Goal: Transaction & Acquisition: Purchase product/service

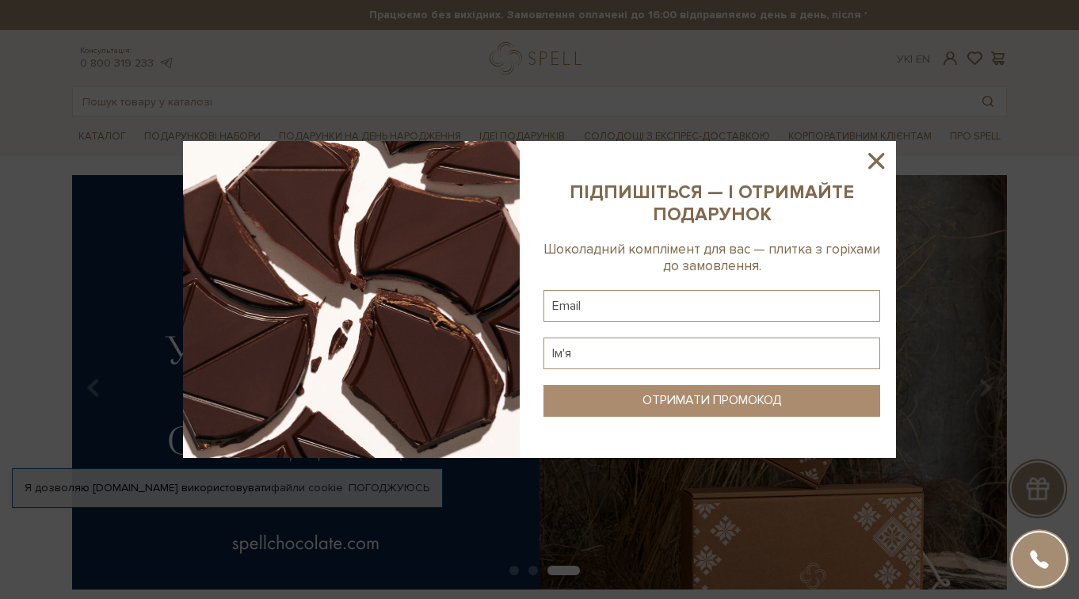
click at [884, 165] on icon at bounding box center [876, 160] width 27 height 27
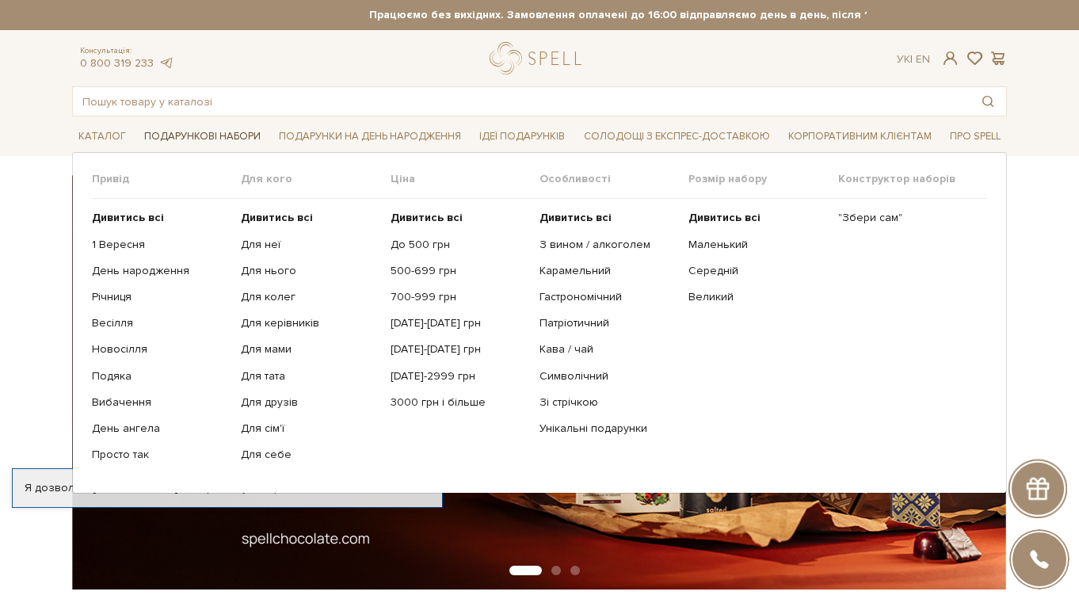
click at [185, 130] on span "Подарункові набори" at bounding box center [202, 136] width 129 height 25
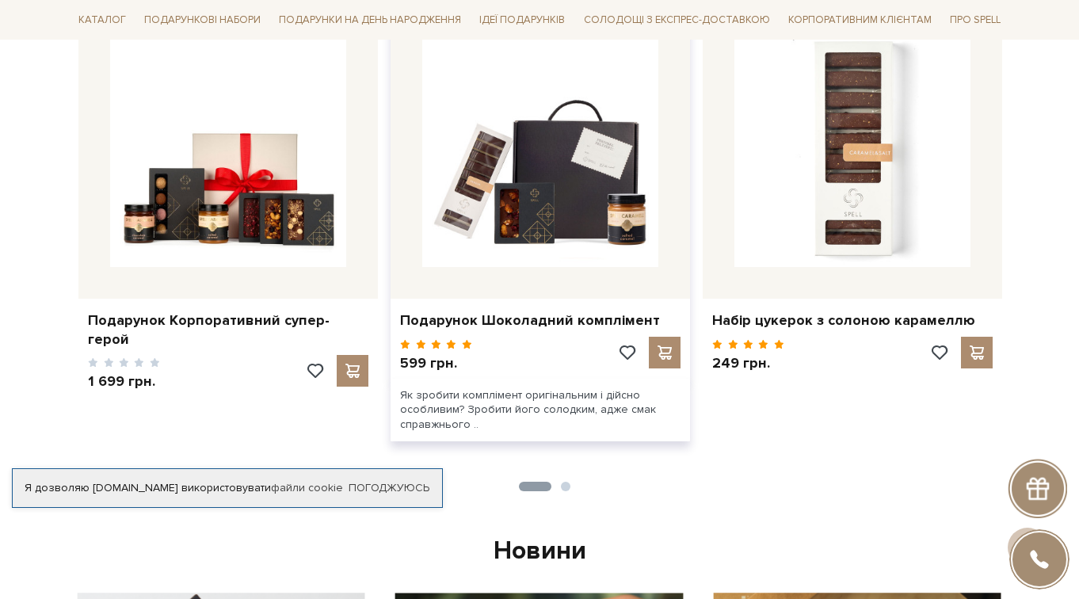
scroll to position [738, 0]
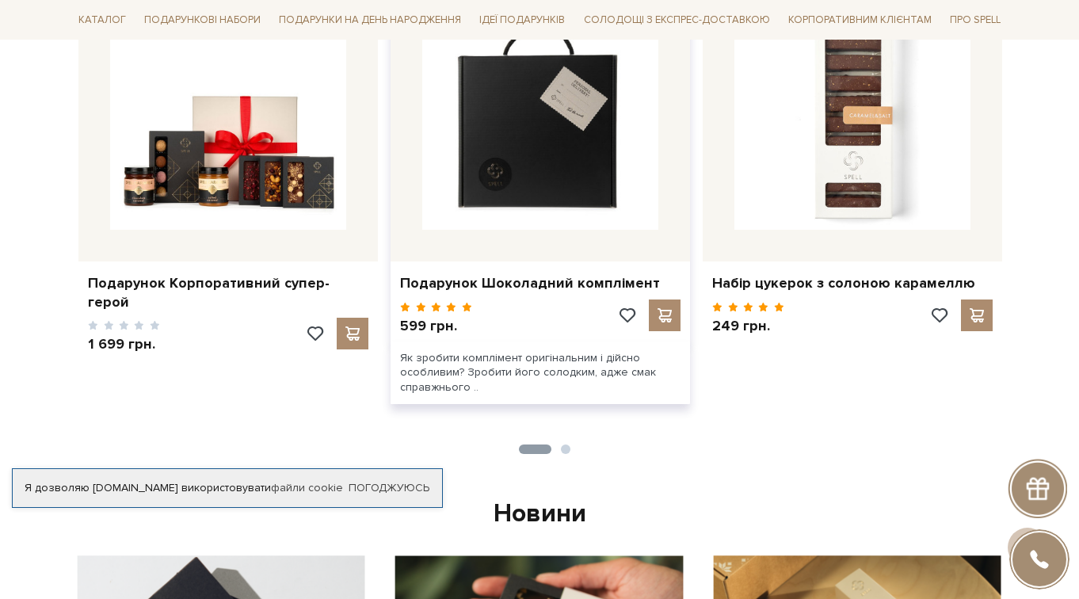
click at [581, 177] on img at bounding box center [540, 112] width 236 height 236
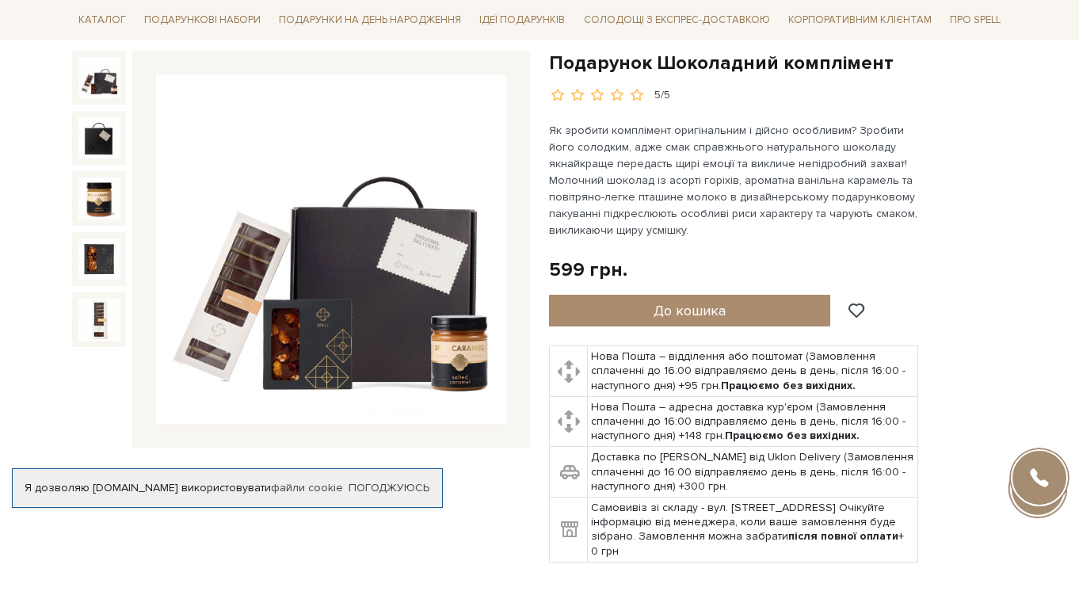
scroll to position [146, 0]
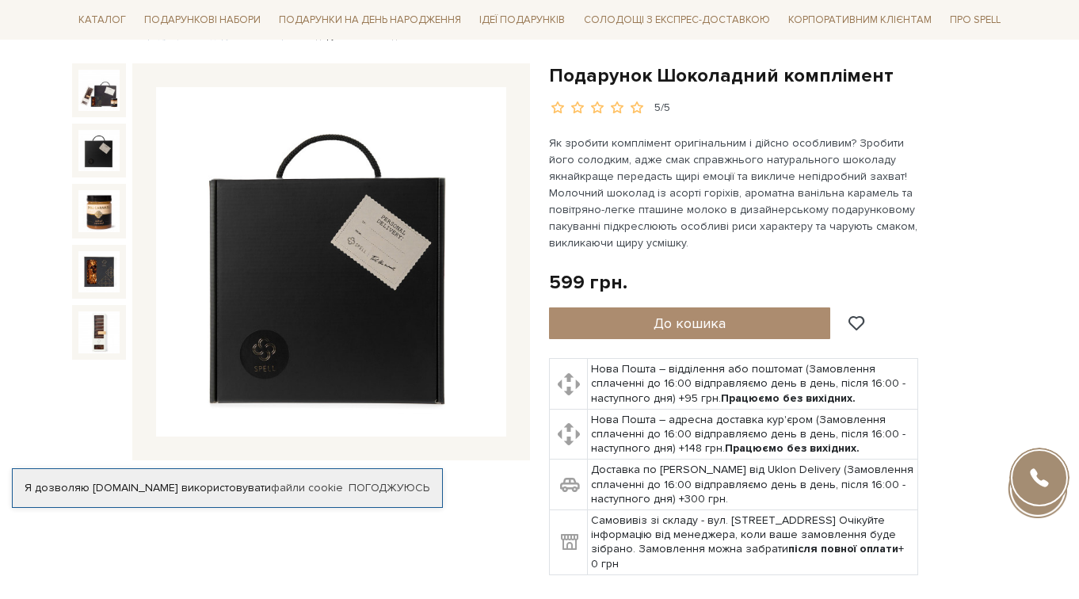
click at [117, 147] on img at bounding box center [98, 150] width 41 height 41
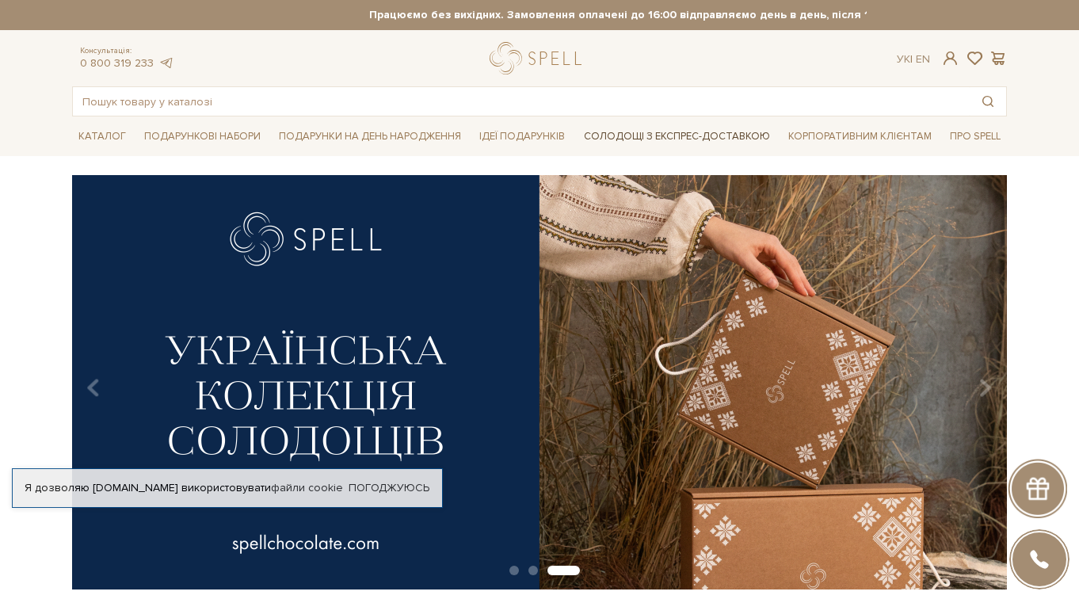
click at [657, 142] on link "Солодощі з експрес-доставкою" at bounding box center [676, 136] width 199 height 27
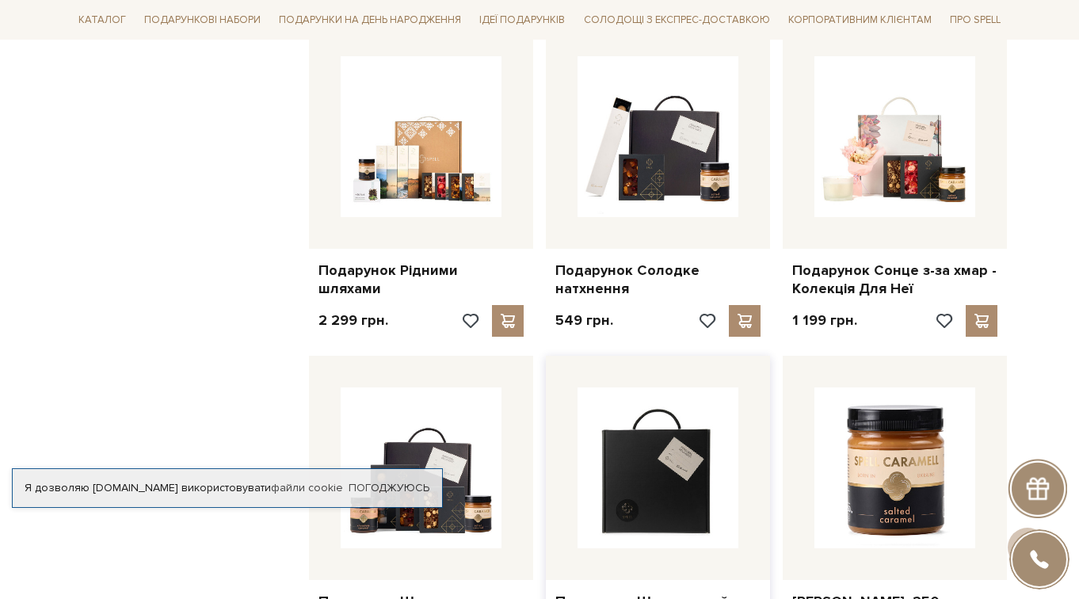
scroll to position [1017, 0]
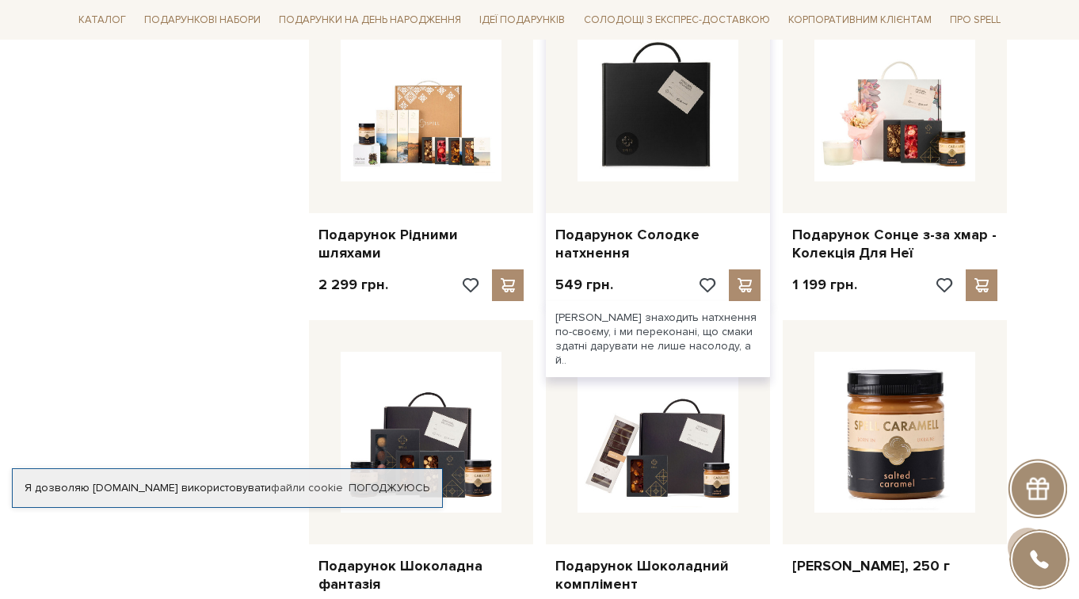
click at [635, 107] on img at bounding box center [657, 101] width 161 height 161
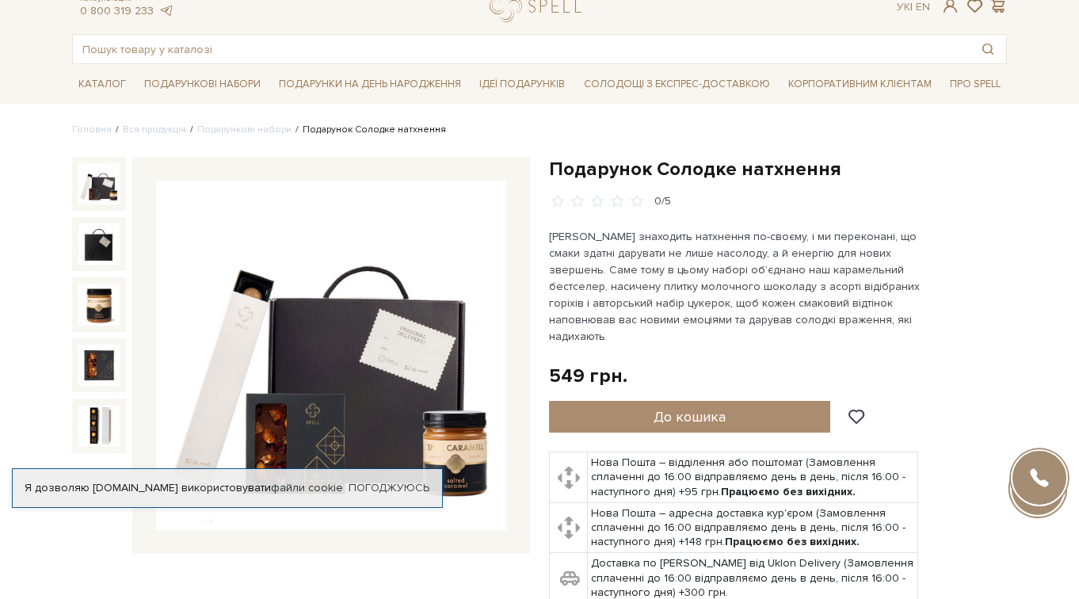
scroll to position [93, 0]
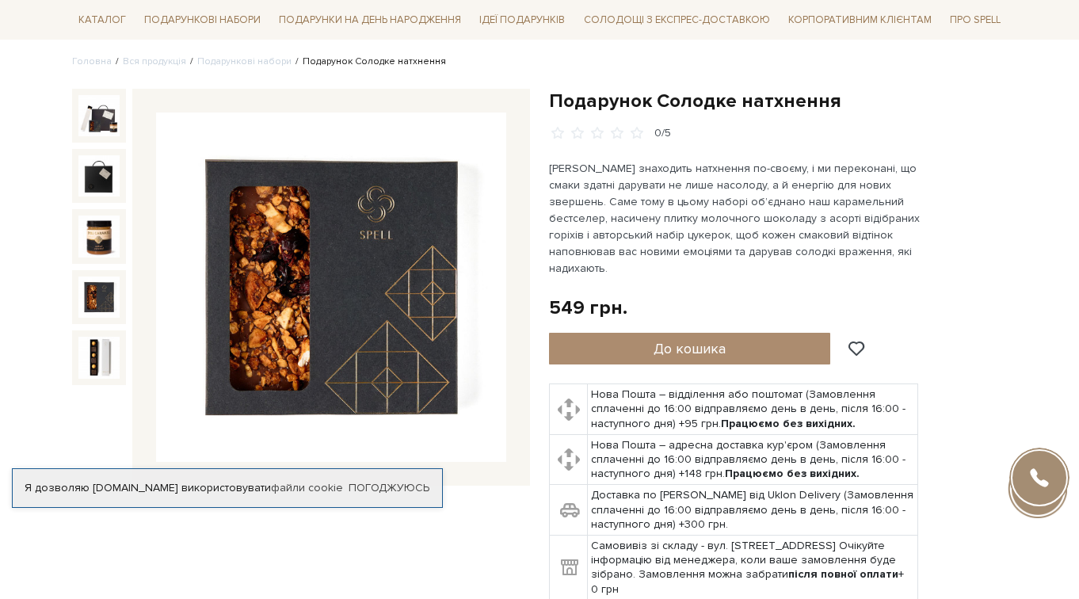
click at [634, 187] on p "Кожен знаходить натхнення по-своєму, і ми переконані, що смаки здатні дарувати …" at bounding box center [734, 218] width 371 height 116
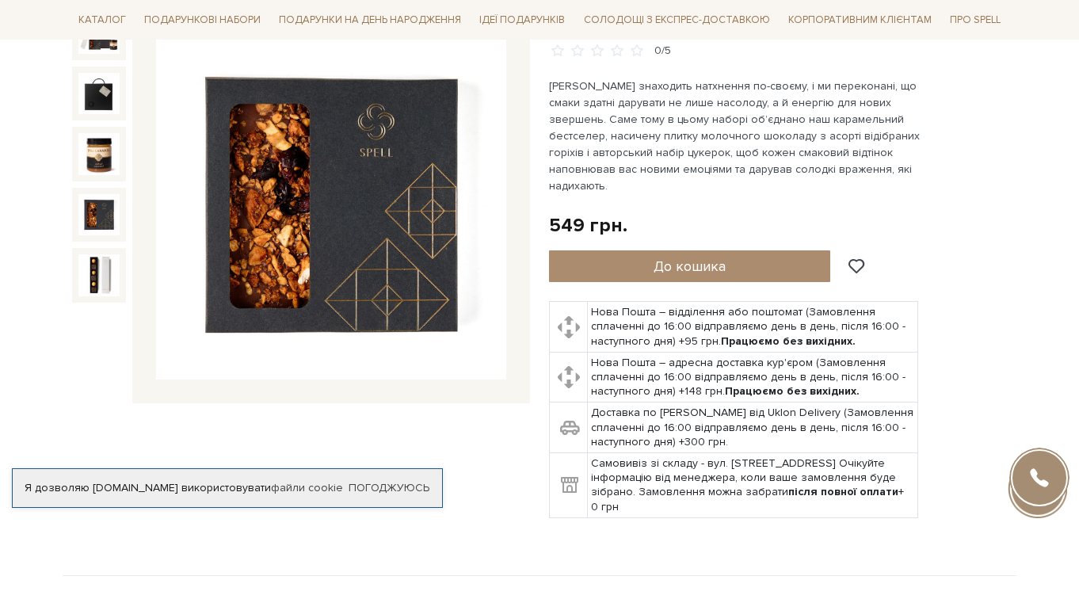
scroll to position [70, 0]
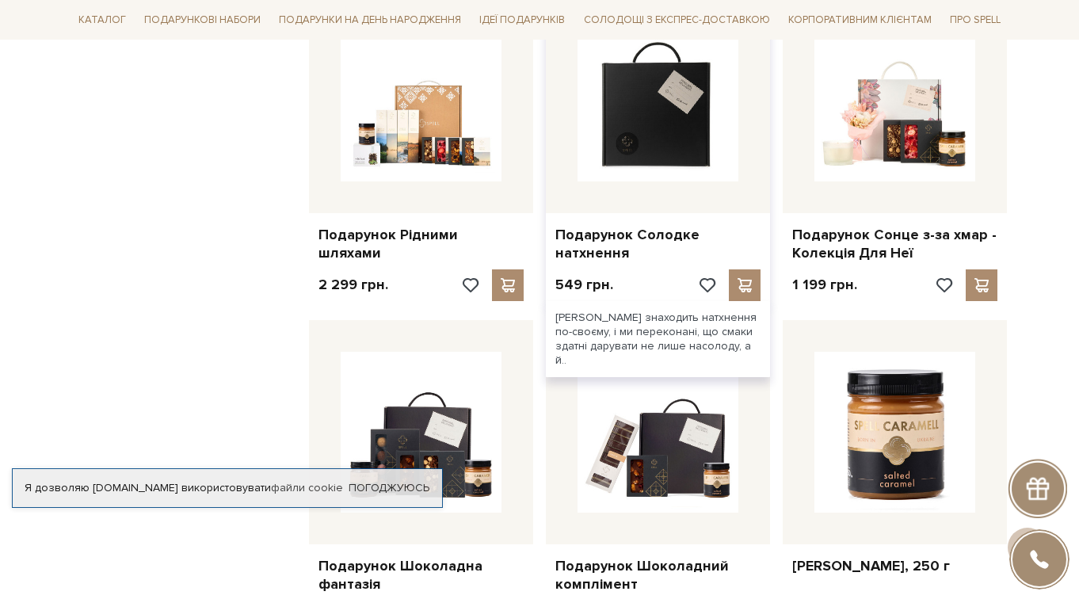
click at [673, 123] on img at bounding box center [657, 101] width 161 height 161
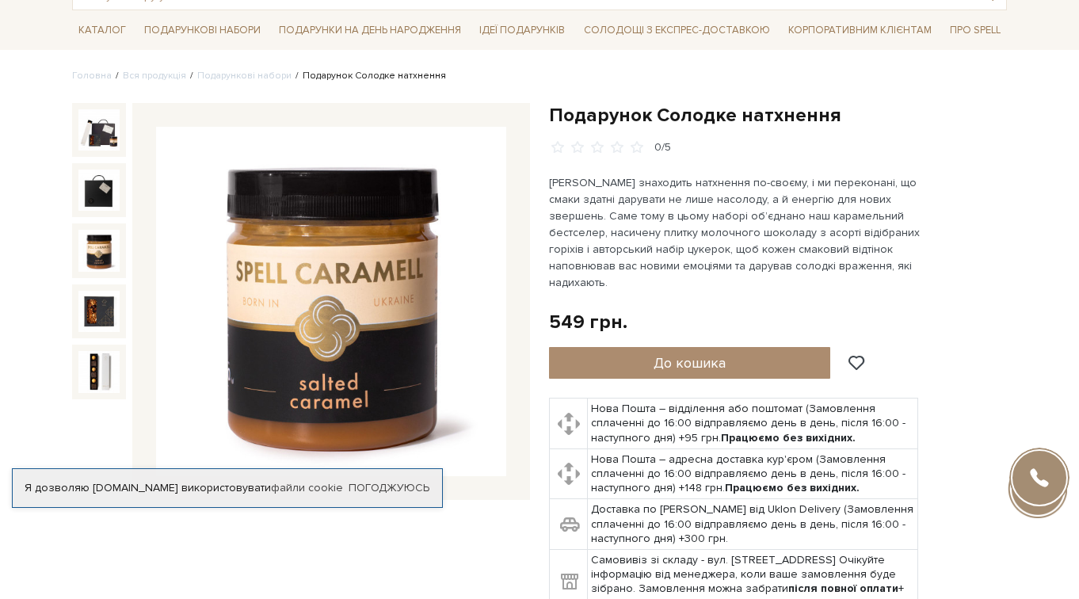
scroll to position [97, 0]
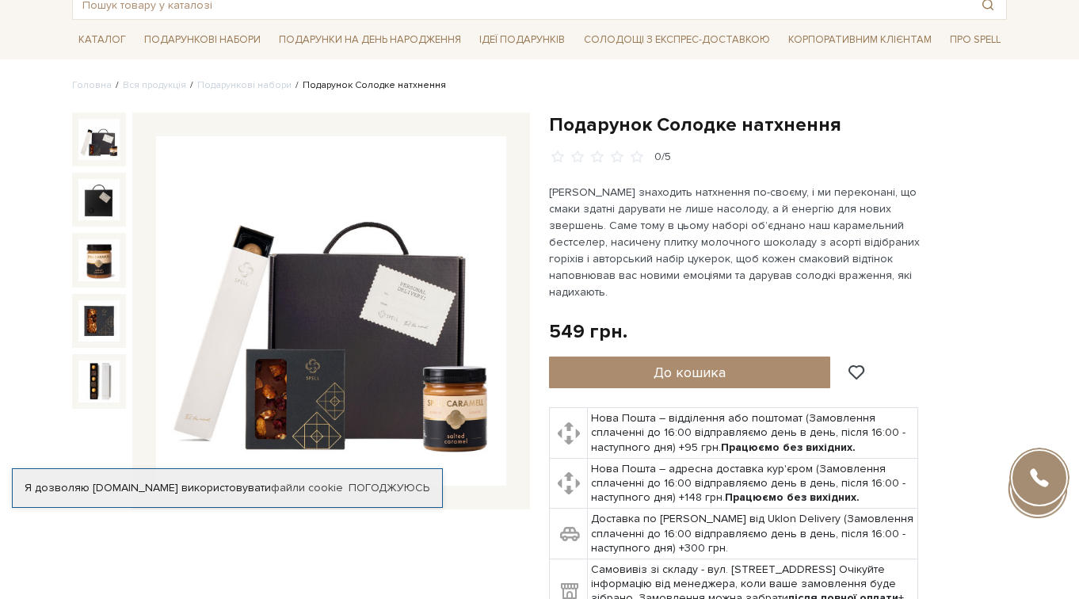
click at [67, 131] on div "Подарунок Солодке натхнення 0/5" at bounding box center [301, 377] width 477 height 531
click at [93, 134] on img at bounding box center [98, 139] width 41 height 41
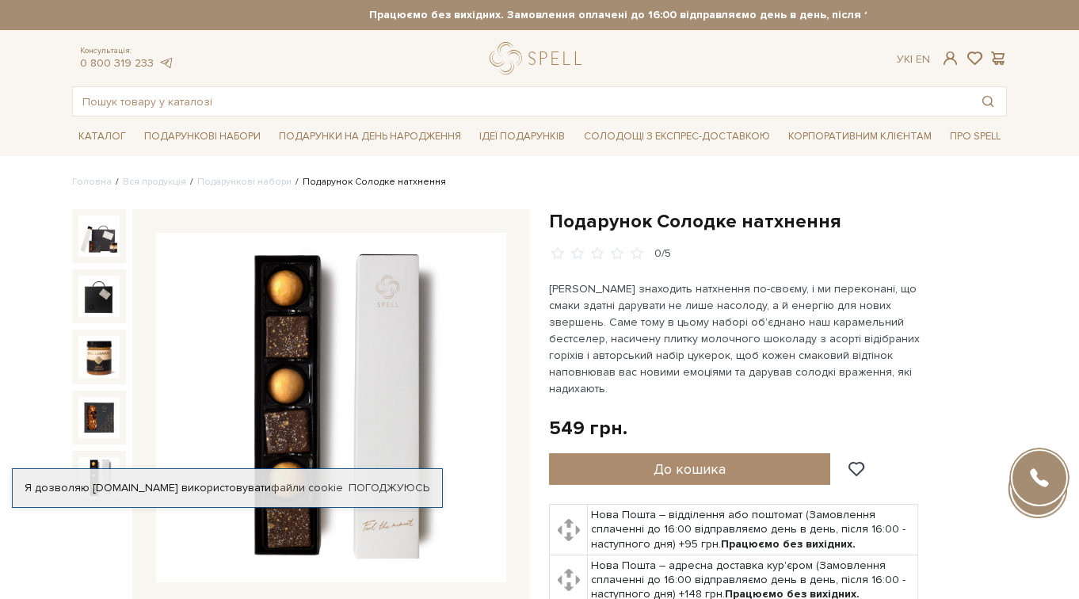
click at [634, 337] on p "[PERSON_NAME] знаходить натхнення по-своєму, і ми переконані, що смаки здатні д…" at bounding box center [734, 338] width 371 height 116
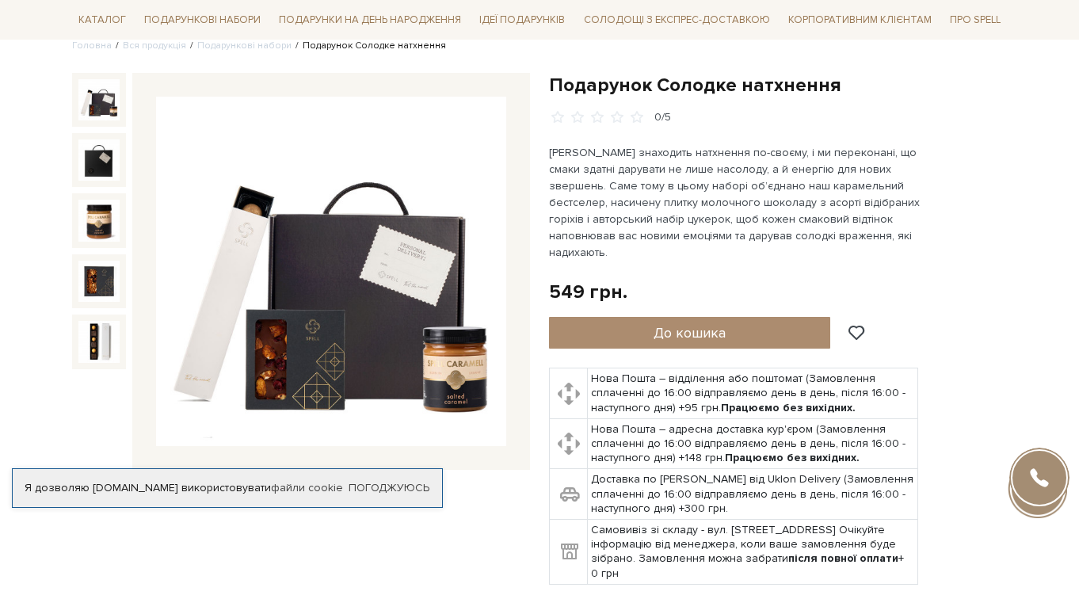
scroll to position [139, 0]
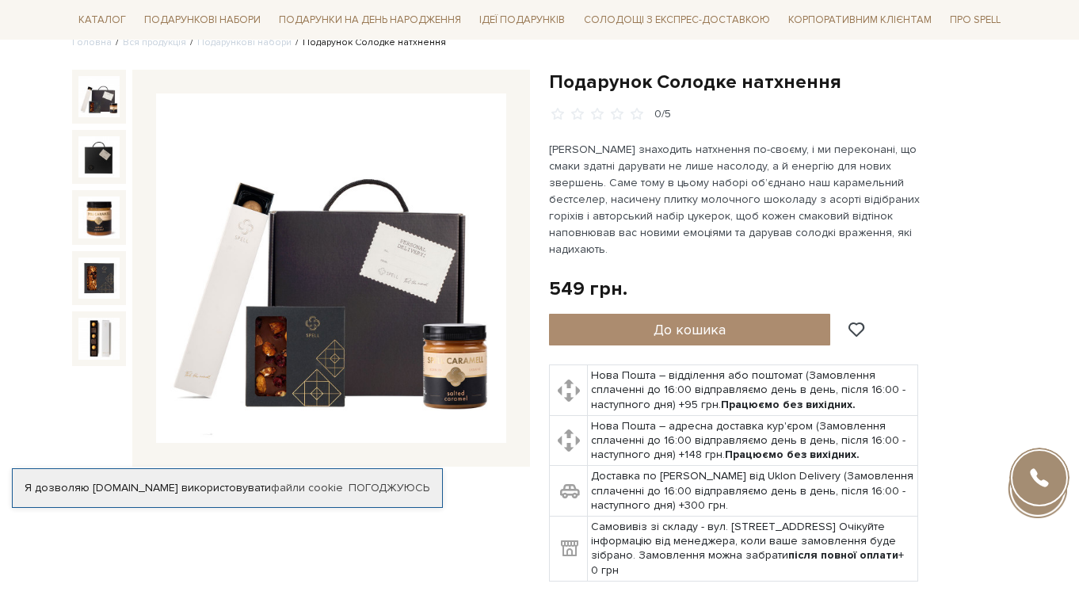
click at [108, 97] on img at bounding box center [98, 96] width 41 height 41
click at [111, 90] on img at bounding box center [98, 96] width 41 height 41
